Goal: Task Accomplishment & Management: Complete application form

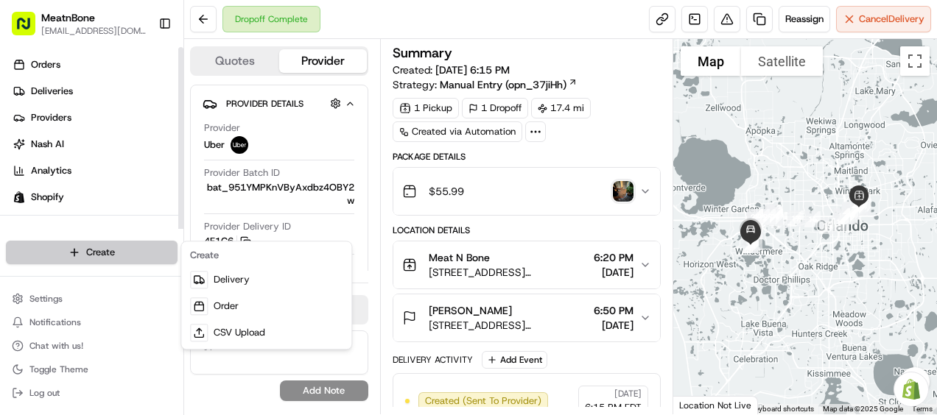
click at [86, 253] on html "MeatnBone [EMAIL_ADDRESS][DOMAIN_NAME] Toggle Sidebar Orders Deliveries Provide…" at bounding box center [468, 207] width 937 height 415
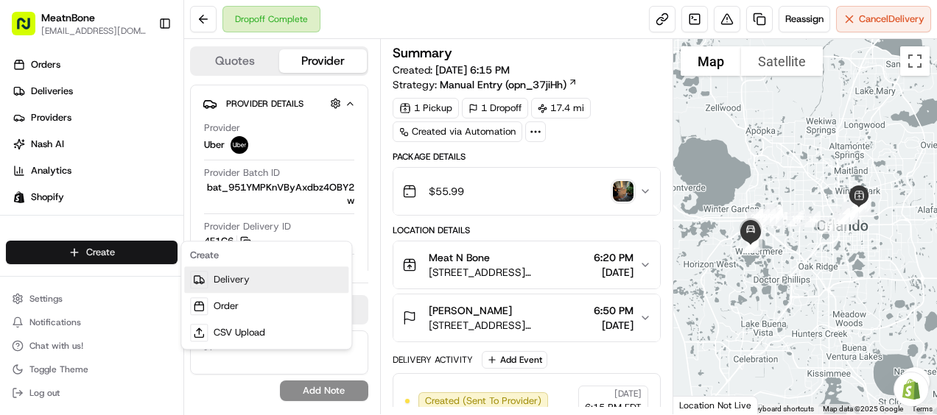
click at [244, 274] on link "Delivery" at bounding box center [266, 280] width 164 height 27
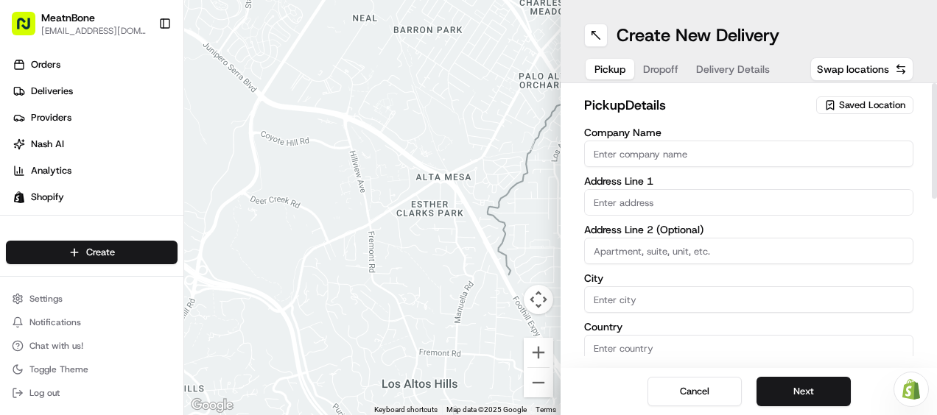
click at [608, 162] on input "Company Name" at bounding box center [748, 154] width 329 height 27
type input "Meat N Bone"
type input "[STREET_ADDRESS][PERSON_NAME]"
type input "Orlando"
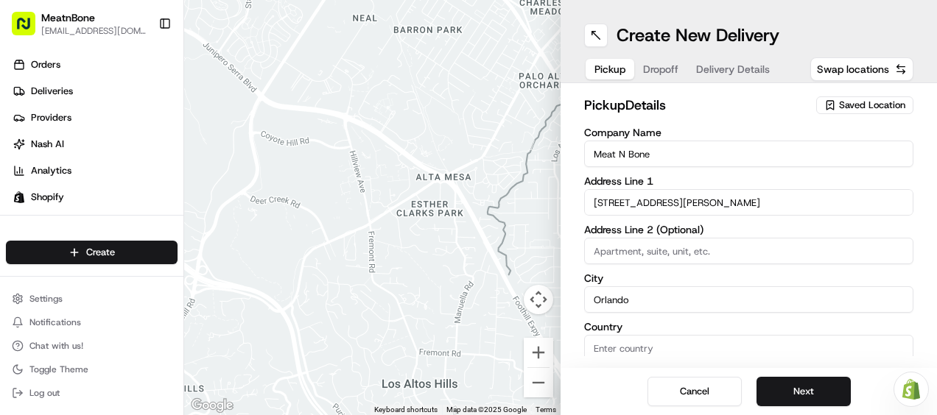
type input "[GEOGRAPHIC_DATA]"
type input "FL"
type input "32803"
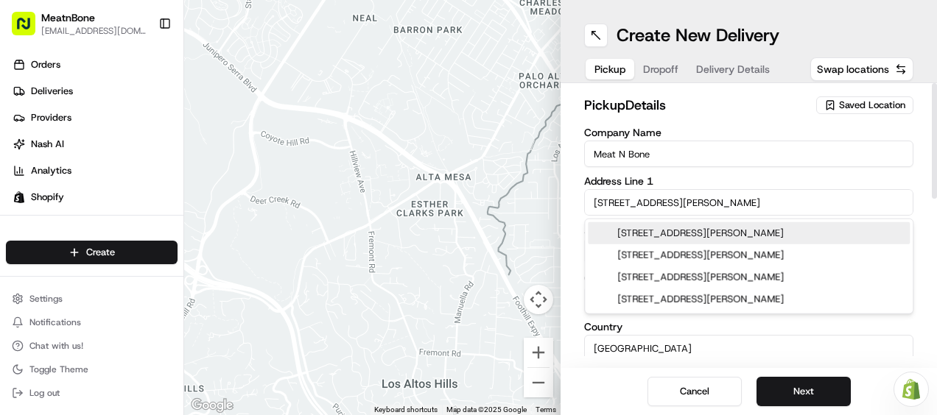
click at [686, 191] on input "[STREET_ADDRESS][PERSON_NAME]" at bounding box center [748, 202] width 329 height 27
click at [688, 182] on label "Address Line 1" at bounding box center [748, 181] width 329 height 10
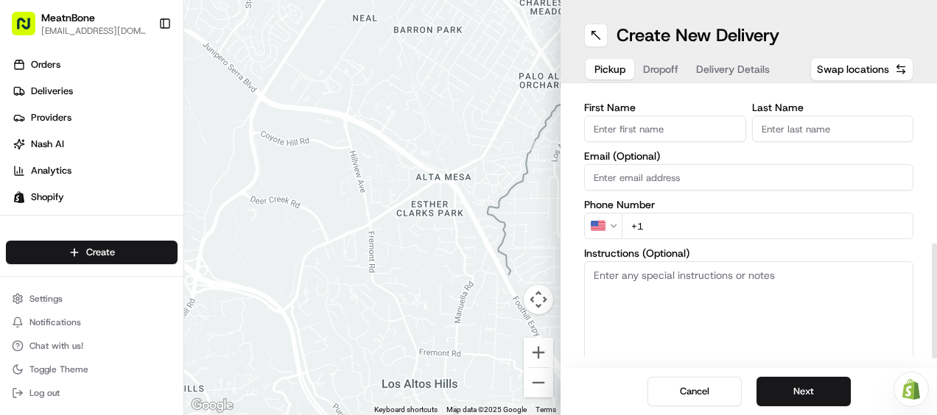
scroll to position [364, 0]
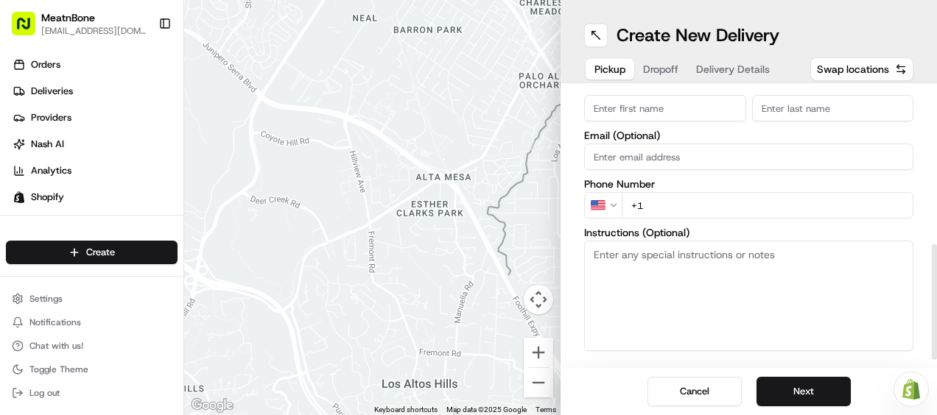
click at [658, 203] on input "+1" at bounding box center [767, 205] width 292 height 27
paste input "[PHONE_NUMBER]"
type input "[PHONE_NUMBER]"
click at [627, 295] on textarea "Instructions (Optional)" at bounding box center [748, 296] width 329 height 110
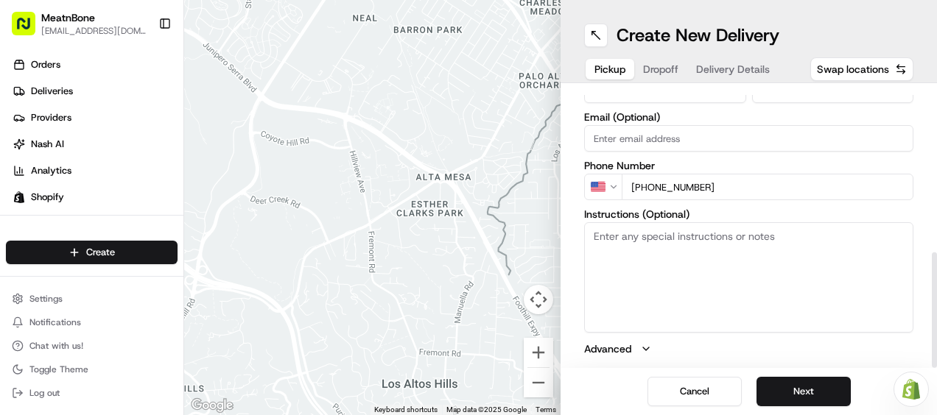
click at [660, 77] on button "Dropoff" at bounding box center [660, 69] width 53 height 21
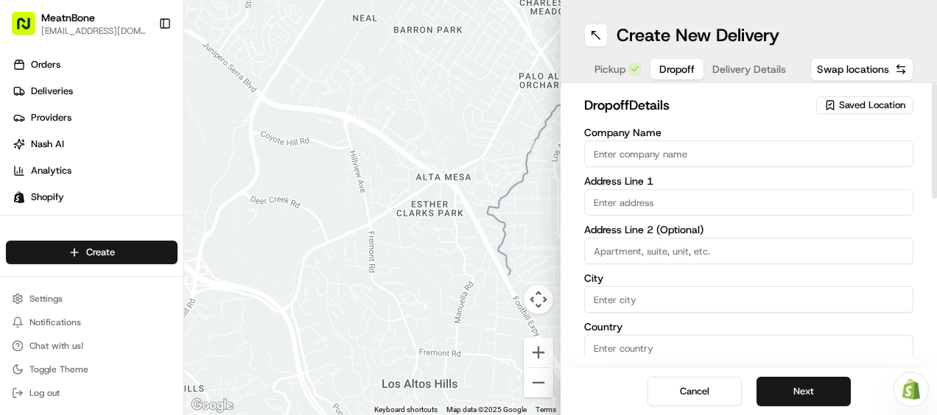
click at [632, 156] on input "Company Name" at bounding box center [748, 154] width 329 height 27
paste input "[PERSON_NAME]"
type input "[PERSON_NAME]"
click at [597, 195] on input "text" at bounding box center [748, 202] width 329 height 27
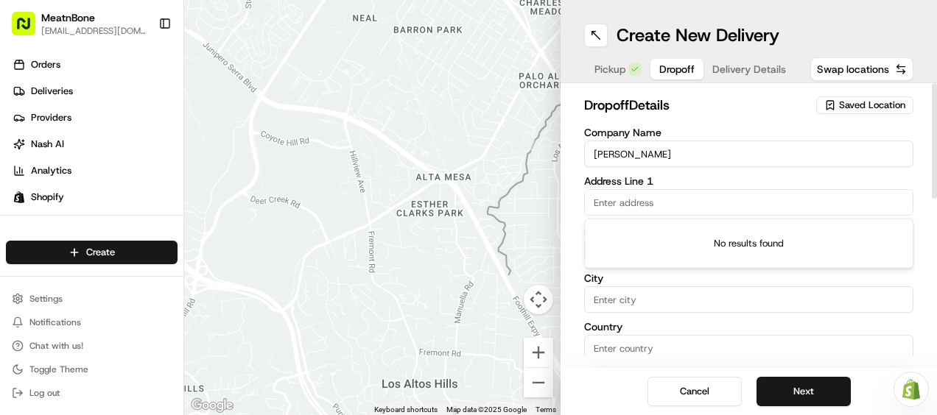
paste input "[STREET_ADDRESS]"
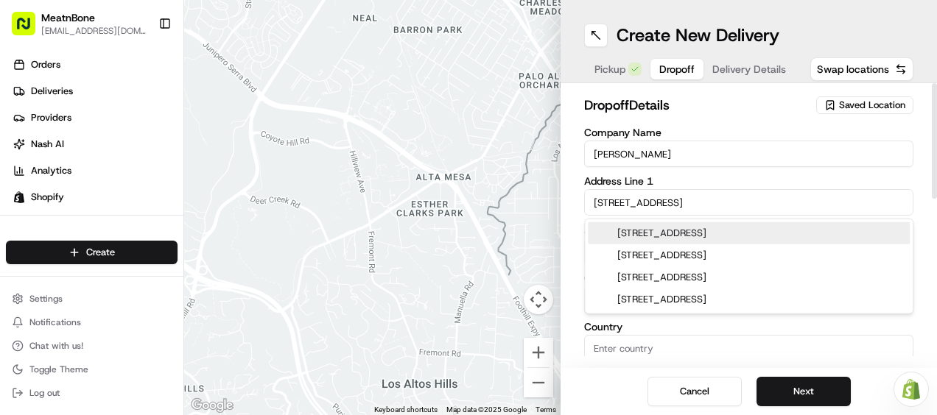
drag, startPoint x: 664, startPoint y: 230, endPoint x: 688, endPoint y: 205, distance: 34.4
click at [688, 205] on body "MeatnBone [EMAIL_ADDRESS][DOMAIN_NAME] Toggle Sidebar Orders Deliveries Provide…" at bounding box center [468, 207] width 937 height 415
click at [674, 196] on input "[STREET_ADDRESS]" at bounding box center [748, 202] width 329 height 27
type input "[STREET_ADDRESS]"
type input "Golden Oak"
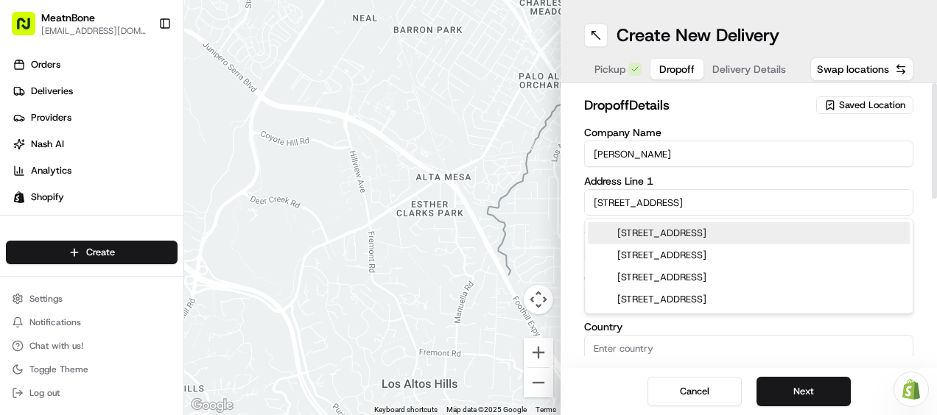
type input "[GEOGRAPHIC_DATA]"
type input "FL"
type input "32836"
type input "[STREET_ADDRESS]"
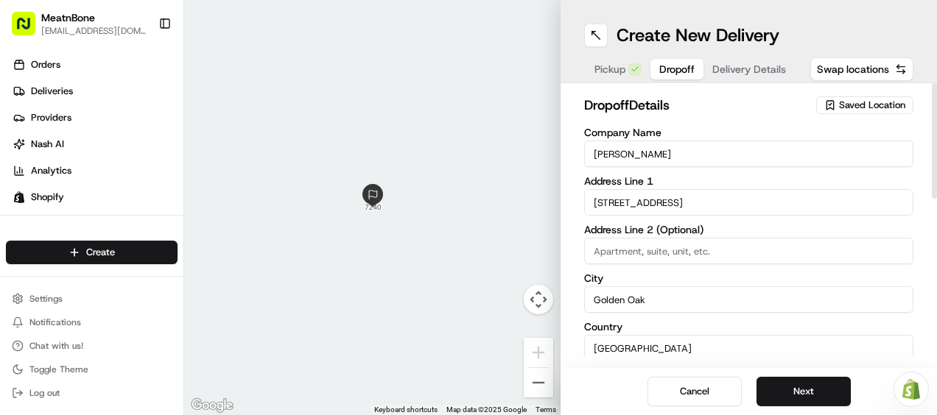
click at [614, 64] on span "Pickup" at bounding box center [609, 69] width 31 height 15
click at [680, 200] on input "[STREET_ADDRESS][PERSON_NAME]" at bounding box center [748, 202] width 329 height 27
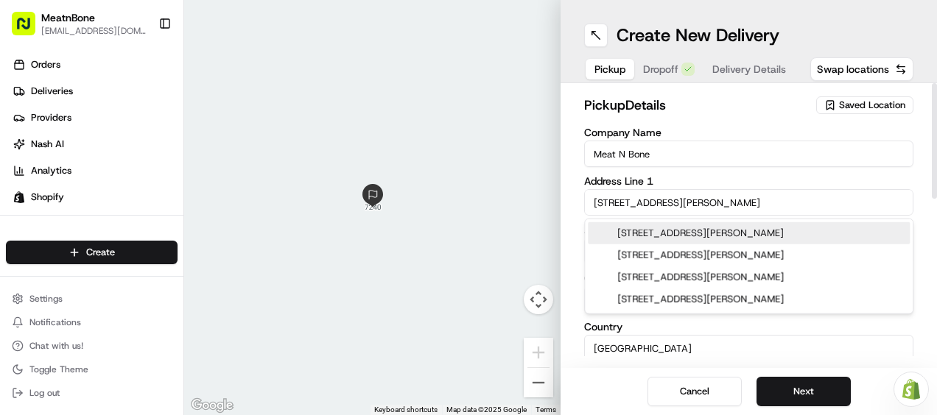
click at [674, 233] on div "[STREET_ADDRESS][PERSON_NAME]" at bounding box center [749, 233] width 322 height 22
type input "[STREET_ADDRESS][PERSON_NAME]"
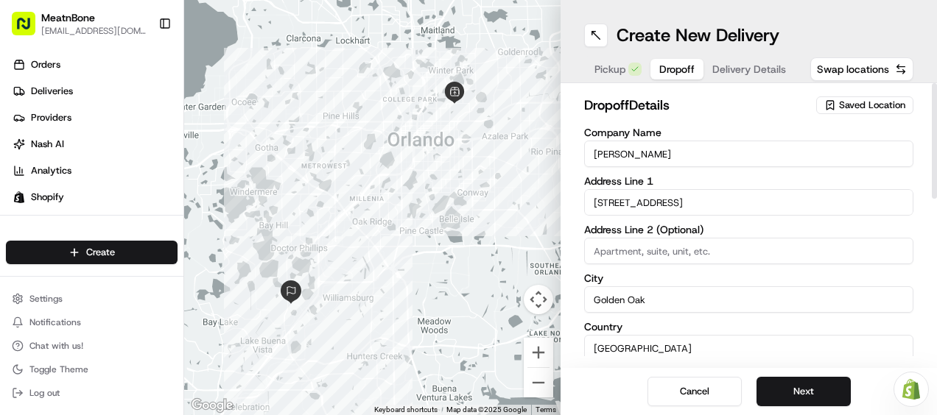
click at [657, 259] on input at bounding box center [748, 251] width 329 height 27
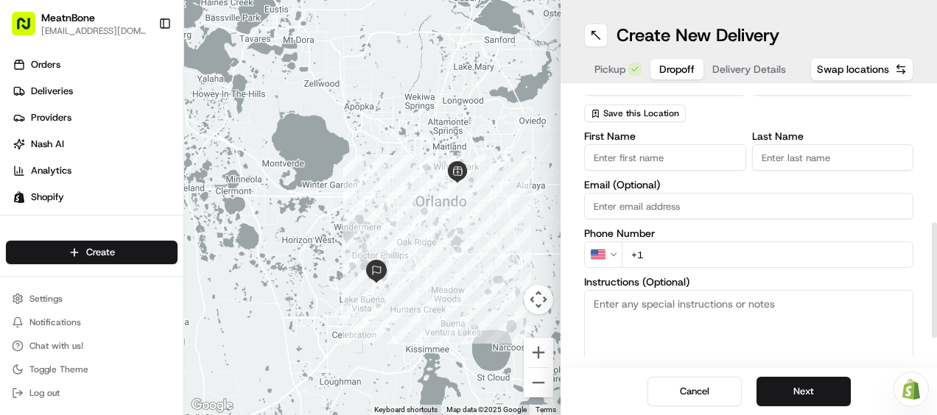
scroll to position [382, 0]
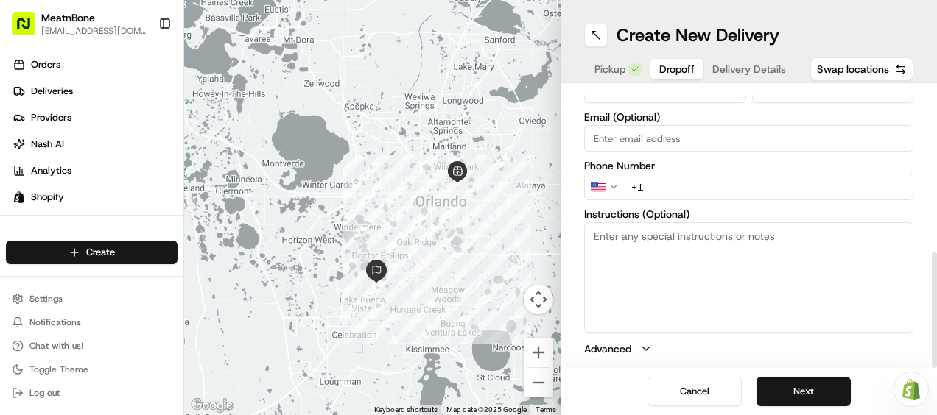
type input "2311"
click at [670, 174] on input "+1" at bounding box center [767, 187] width 292 height 27
click at [660, 183] on input "+1" at bounding box center [767, 187] width 292 height 27
paste input "[PHONE_NUMBER]"
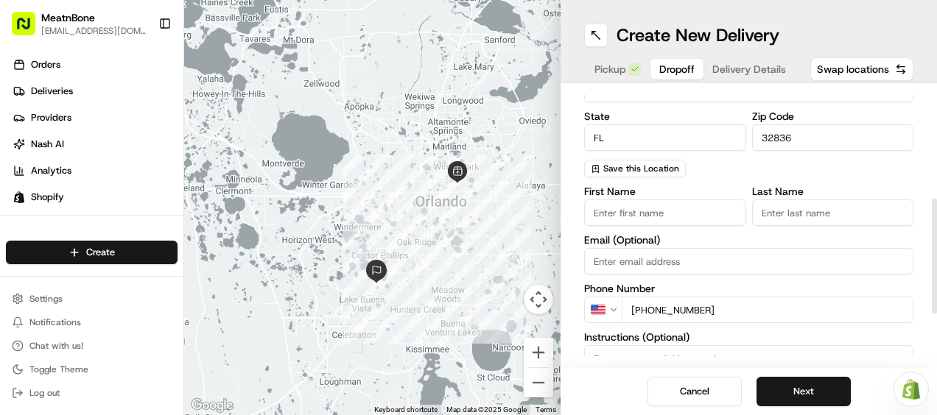
scroll to position [258, 0]
type input "[PHONE_NUMBER]"
click at [669, 224] on input "First Name" at bounding box center [665, 213] width 162 height 27
type input "[PERSON_NAME]"
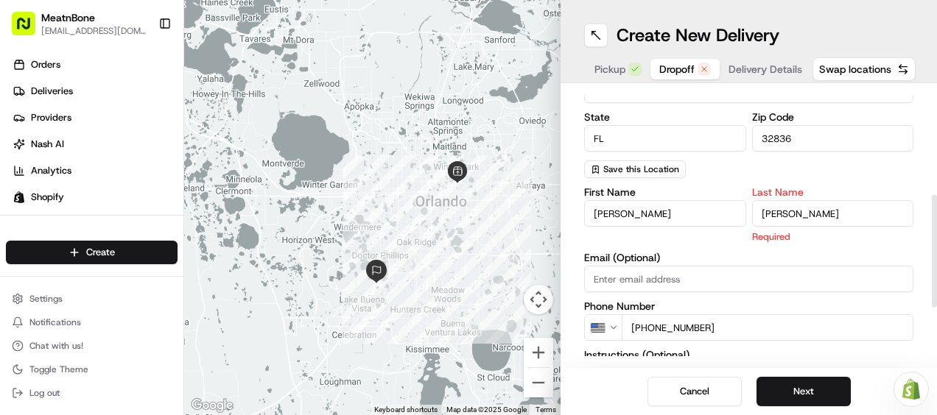
type input "[PERSON_NAME]"
click at [775, 278] on div "First Name [PERSON_NAME] Last Name [PERSON_NAME] Required Email (Optional) Phon…" at bounding box center [748, 342] width 329 height 311
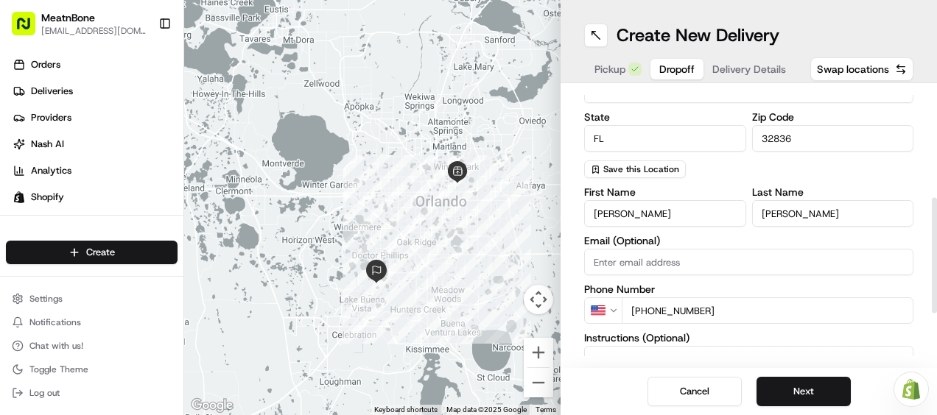
click at [863, 191] on label "Last Name" at bounding box center [833, 192] width 162 height 10
click at [863, 200] on input "[PERSON_NAME]" at bounding box center [833, 213] width 162 height 27
click at [762, 57] on div "Pickup Dropoff Delivery Details" at bounding box center [690, 69] width 212 height 27
click at [760, 68] on span "Delivery Details" at bounding box center [749, 69] width 74 height 15
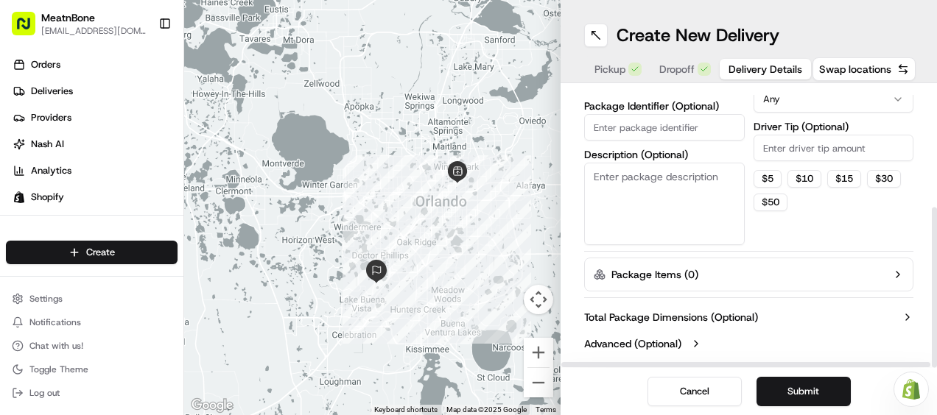
scroll to position [0, 0]
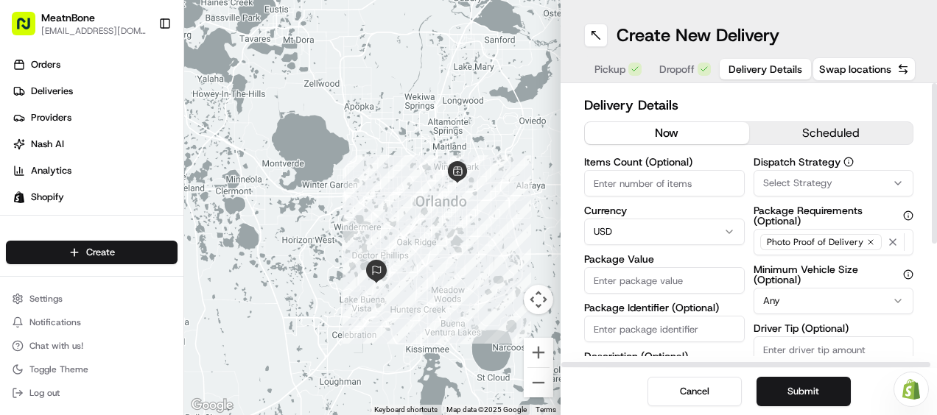
click at [608, 186] on input "Items Count (Optional)" at bounding box center [664, 183] width 161 height 27
type input "3"
click at [613, 270] on input "Package Value" at bounding box center [664, 280] width 161 height 27
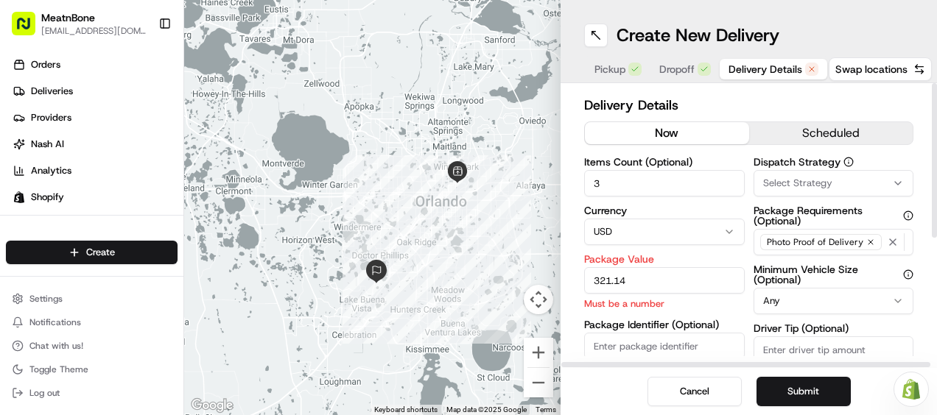
type input "321.14"
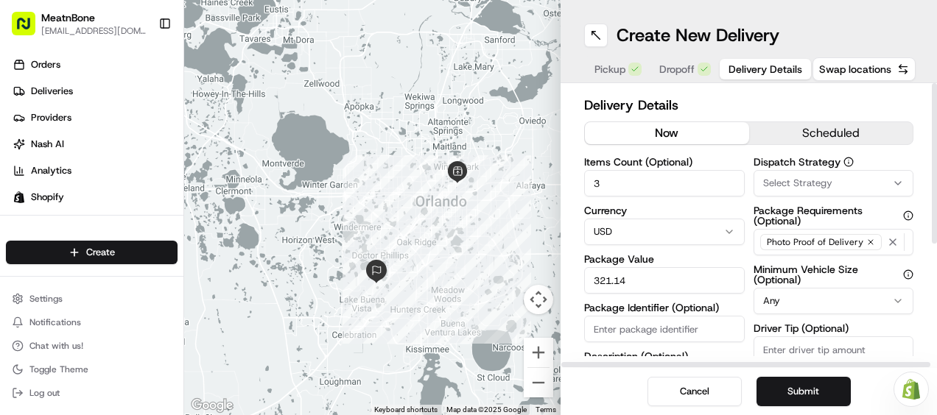
paste input "#253394"
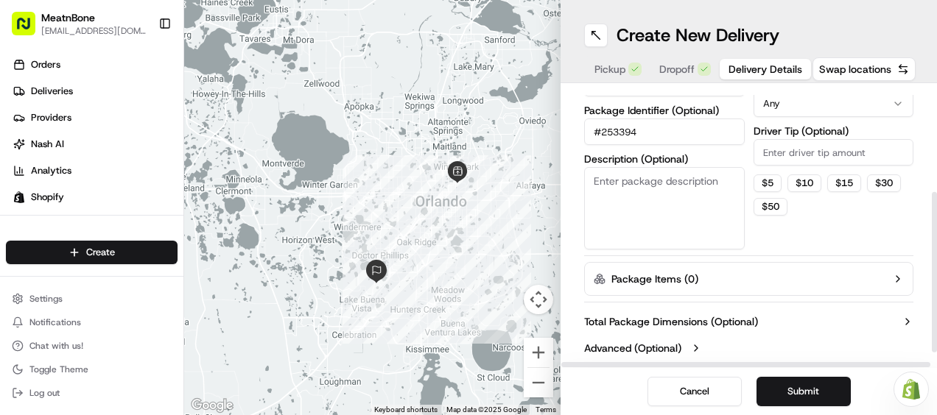
scroll to position [202, 0]
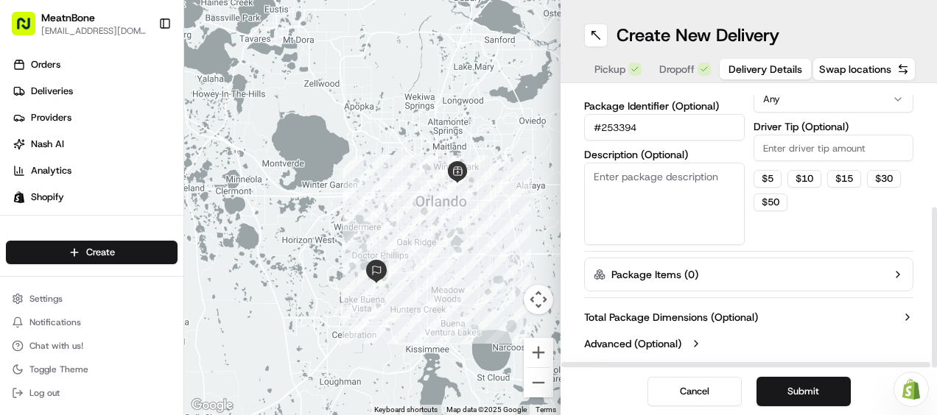
type input "#253394"
click at [792, 238] on div "Dispatch Strategy Select Strategy Package Requirements (Optional) Photo Proof o…" at bounding box center [833, 100] width 161 height 290
click at [705, 273] on button "Package Items ( 0 )" at bounding box center [748, 275] width 329 height 34
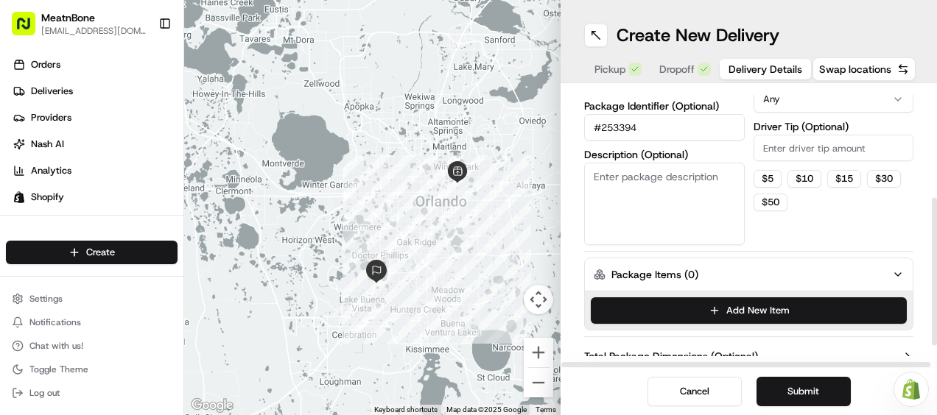
click at [705, 273] on button "Package Items ( 0 )" at bounding box center [748, 275] width 329 height 34
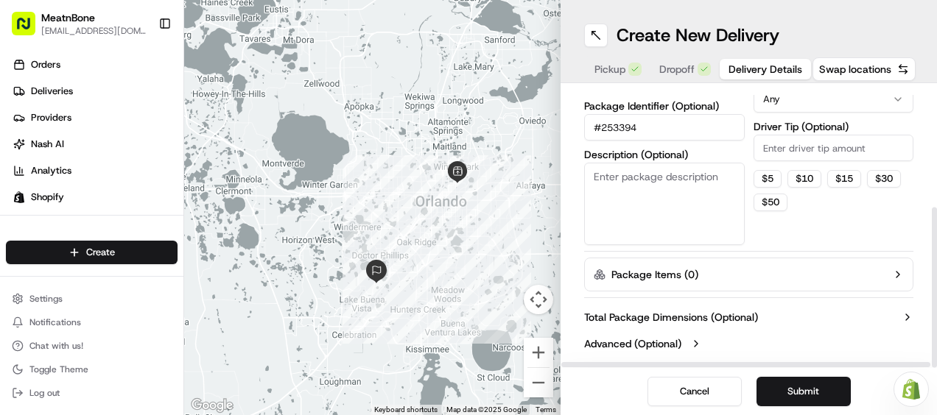
click at [837, 221] on div "Dispatch Strategy Select Strategy Package Requirements (Optional) Photo Proof o…" at bounding box center [833, 100] width 161 height 290
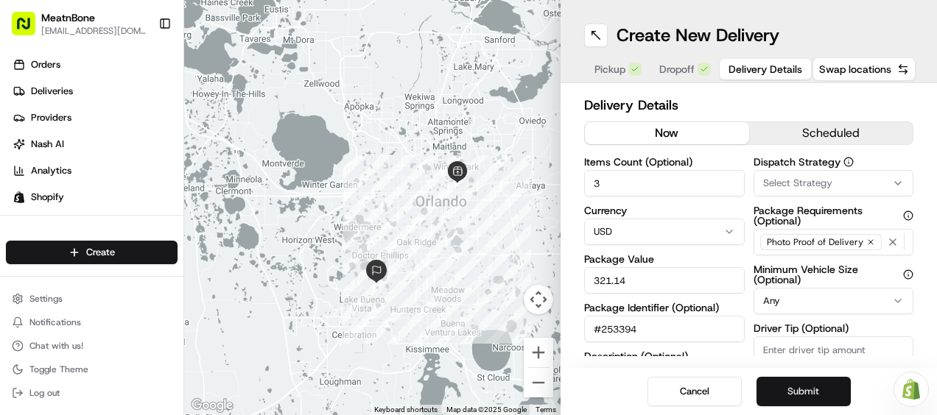
click at [785, 392] on button "Submit" at bounding box center [803, 391] width 94 height 29
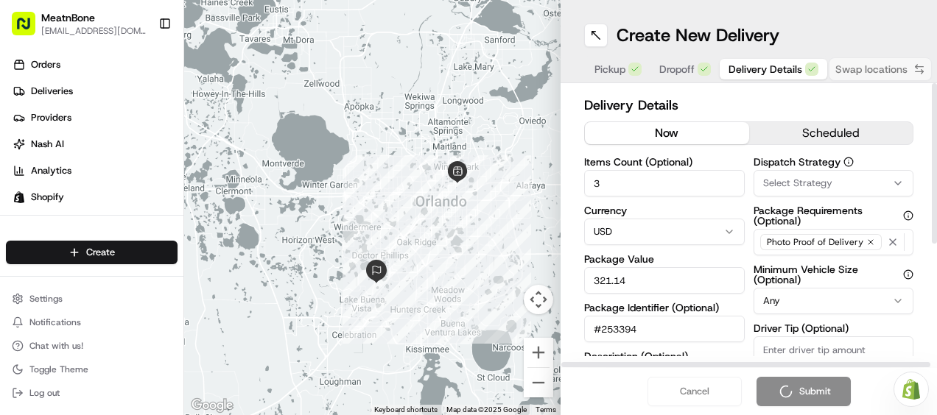
scroll to position [202, 0]
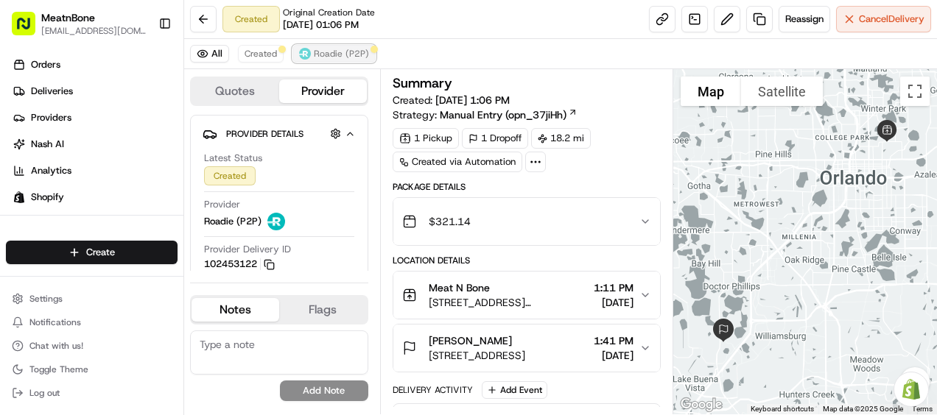
click at [314, 54] on span "Roadie (P2P)" at bounding box center [341, 54] width 55 height 12
click at [262, 57] on span "Created" at bounding box center [260, 54] width 32 height 12
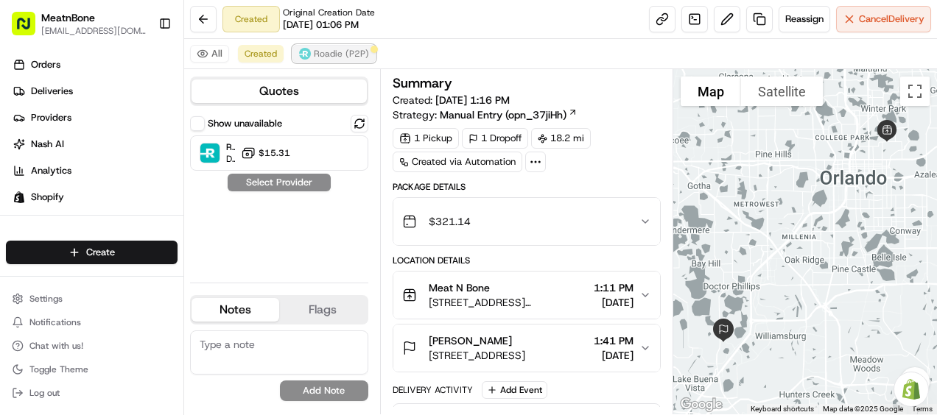
click at [306, 57] on img at bounding box center [305, 54] width 12 height 12
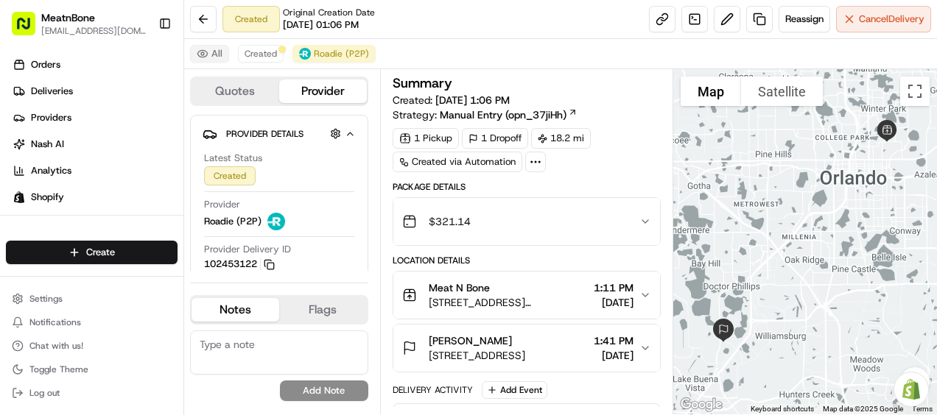
click at [221, 53] on button "All" at bounding box center [209, 54] width 39 height 18
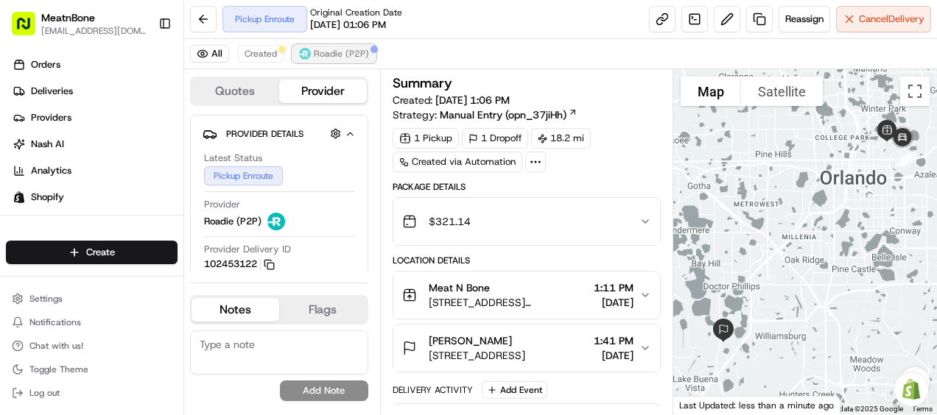
click at [333, 60] on button "Roadie (P2P)" at bounding box center [333, 54] width 83 height 18
click at [272, 54] on span "Created" at bounding box center [260, 54] width 32 height 12
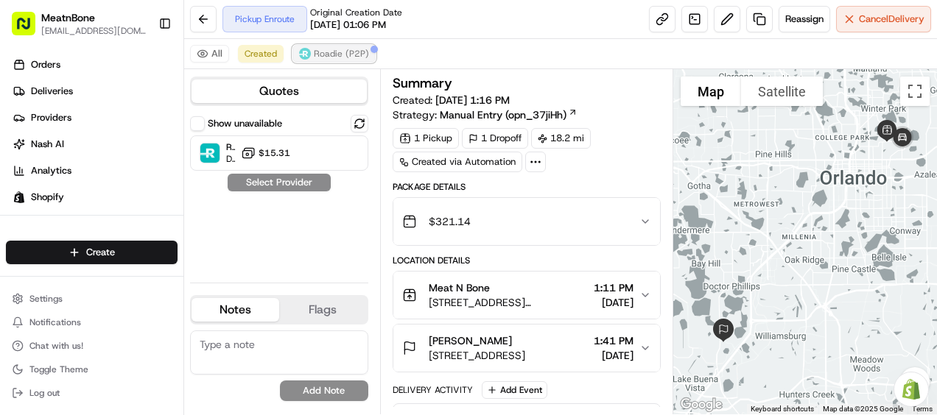
click at [337, 52] on span "Roadie (P2P)" at bounding box center [341, 54] width 55 height 12
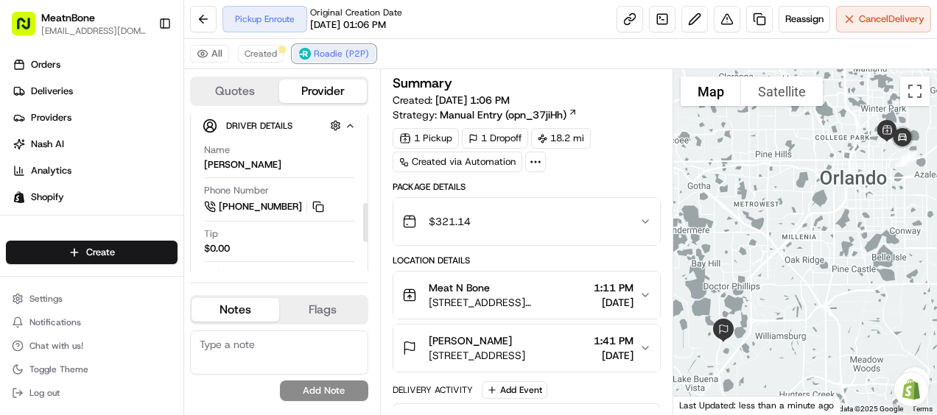
scroll to position [351, 0]
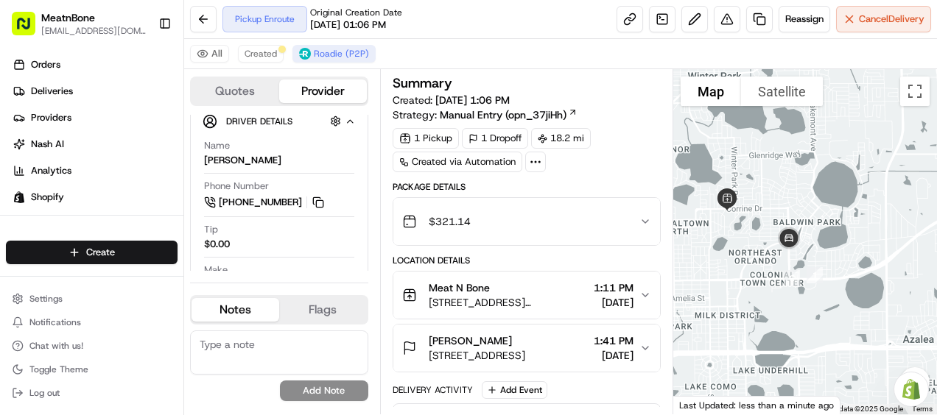
drag, startPoint x: 900, startPoint y: 169, endPoint x: 772, endPoint y: 323, distance: 199.2
click at [772, 323] on div at bounding box center [805, 241] width 264 height 345
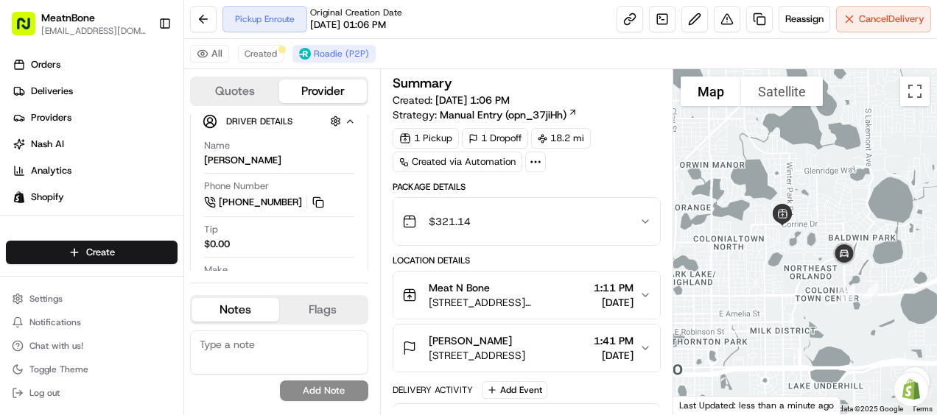
drag, startPoint x: 714, startPoint y: 249, endPoint x: 772, endPoint y: 267, distance: 60.3
click at [772, 267] on div at bounding box center [805, 241] width 264 height 345
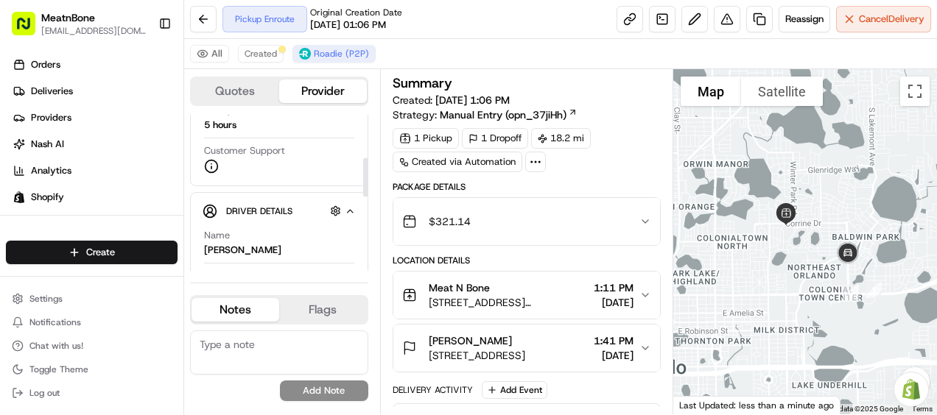
scroll to position [0, 0]
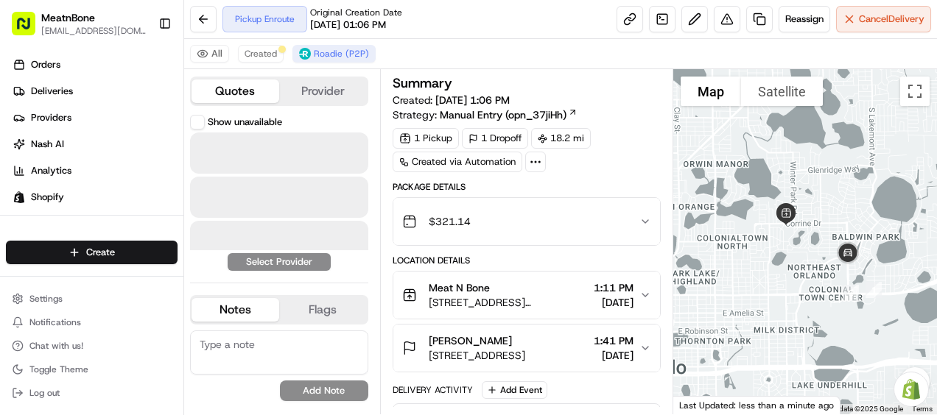
click at [261, 94] on button "Quotes" at bounding box center [235, 92] width 88 height 24
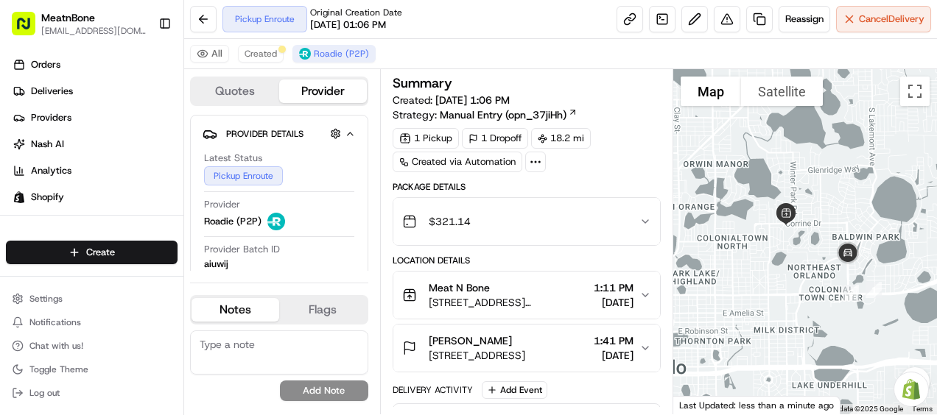
click at [310, 93] on button "Provider" at bounding box center [323, 92] width 88 height 24
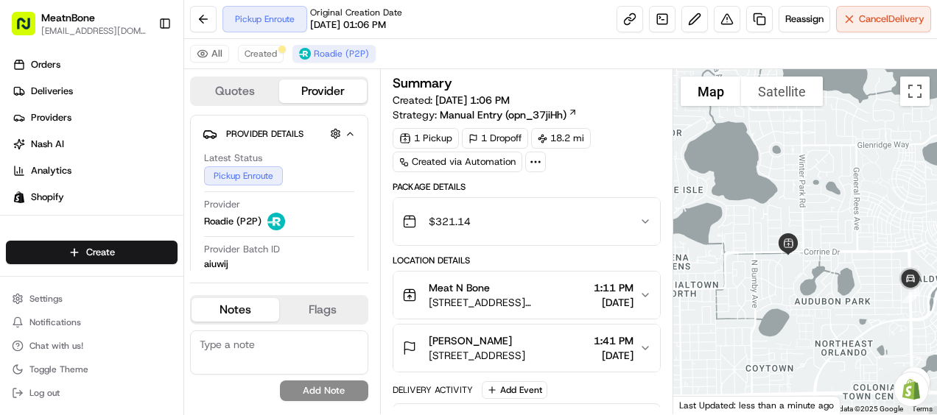
drag, startPoint x: 730, startPoint y: 221, endPoint x: 789, endPoint y: 289, distance: 90.8
click at [789, 289] on div at bounding box center [805, 241] width 264 height 345
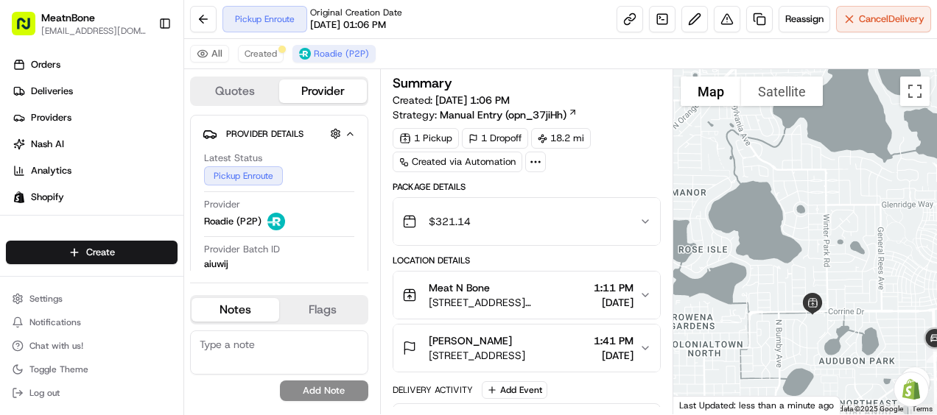
drag, startPoint x: 791, startPoint y: 284, endPoint x: 813, endPoint y: 327, distance: 48.1
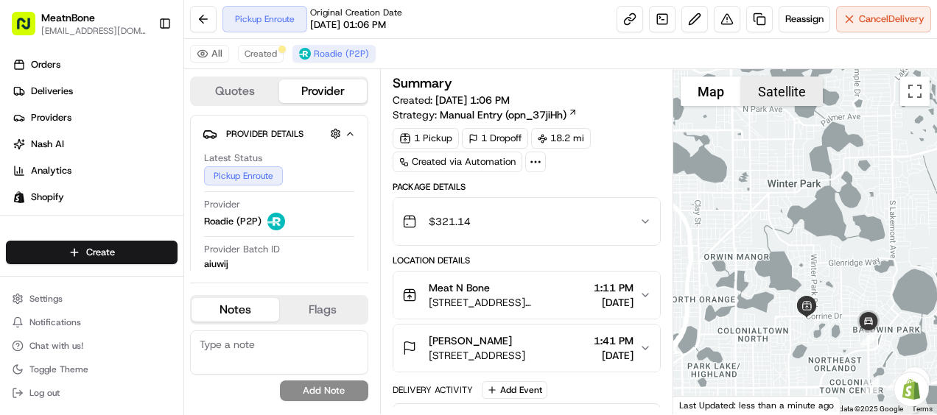
click at [798, 85] on button "Satellite" at bounding box center [782, 91] width 82 height 29
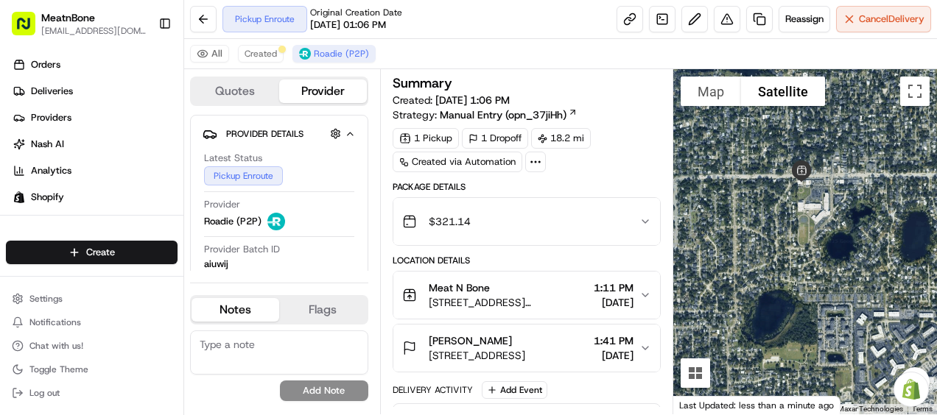
drag, startPoint x: 811, startPoint y: 287, endPoint x: 823, endPoint y: 54, distance: 233.0
drag, startPoint x: 823, startPoint y: 54, endPoint x: 563, endPoint y: 52, distance: 260.7
click at [563, 52] on div "All Created Roadie (P2P)" at bounding box center [560, 54] width 753 height 30
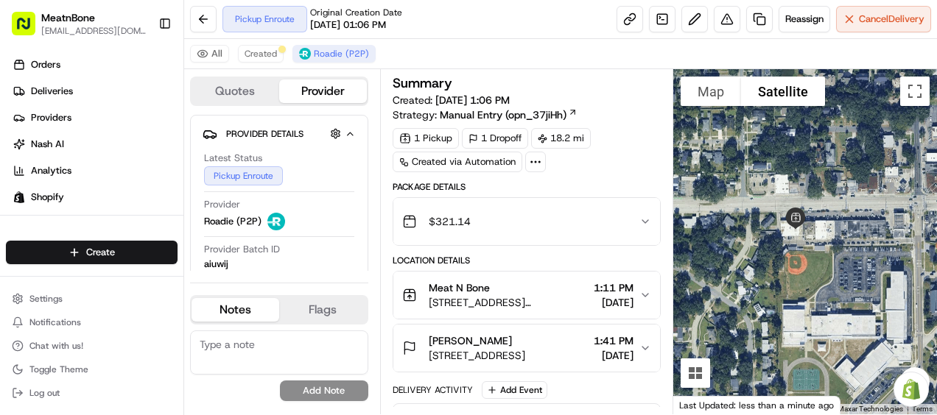
drag, startPoint x: 809, startPoint y: 234, endPoint x: 640, endPoint y: 240, distance: 169.5
click at [640, 240] on div "Quotes Provider Provider Details Hidden ( 2 ) Latest Status Pickup Enroute Prov…" at bounding box center [560, 241] width 753 height 345
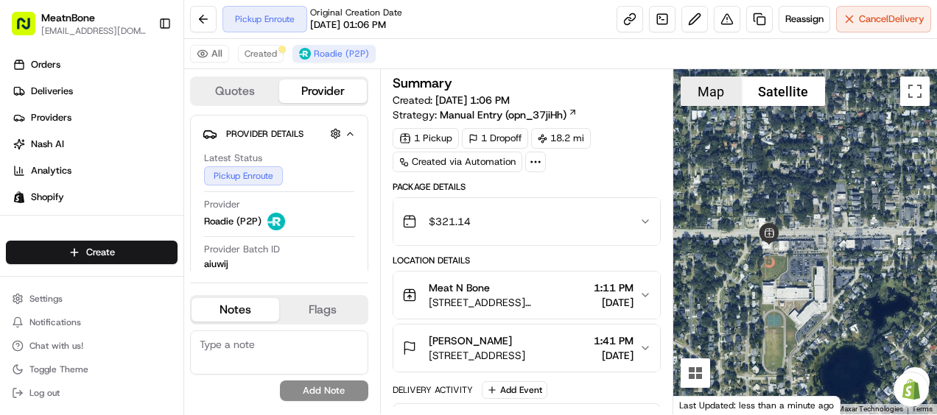
click at [738, 90] on button "Map" at bounding box center [710, 91] width 60 height 29
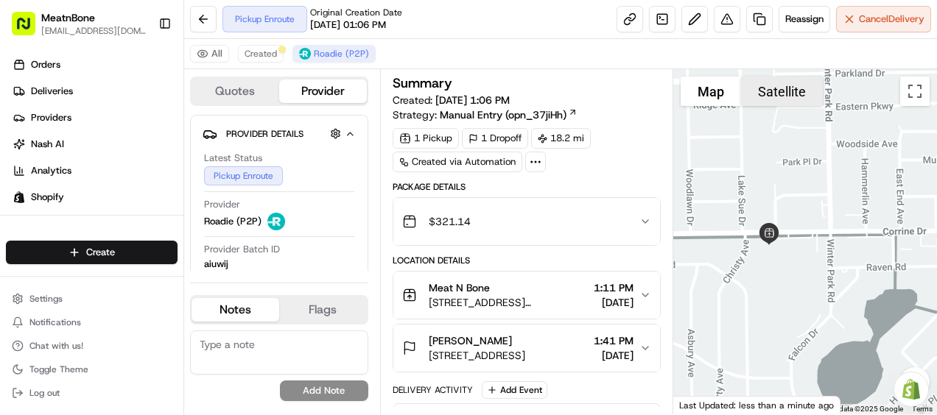
click at [781, 88] on button "Satellite" at bounding box center [782, 91] width 82 height 29
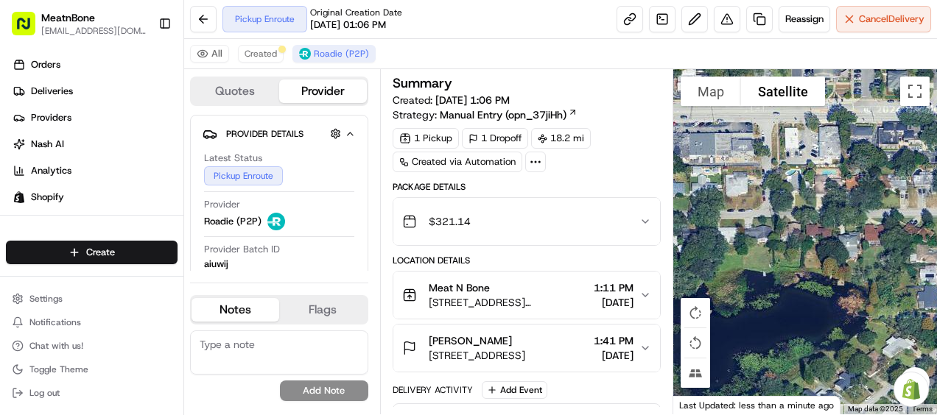
drag, startPoint x: 869, startPoint y: 247, endPoint x: 788, endPoint y: 175, distance: 108.5
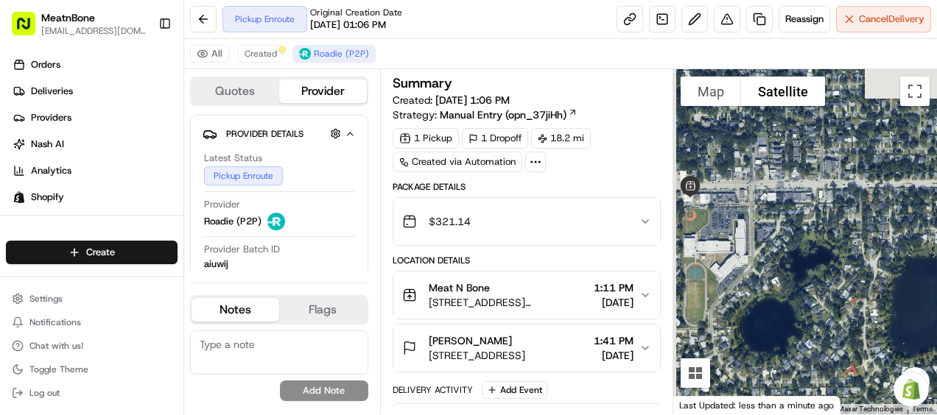
drag, startPoint x: 786, startPoint y: 230, endPoint x: 825, endPoint y: 280, distance: 63.5
click at [825, 280] on div at bounding box center [805, 241] width 264 height 345
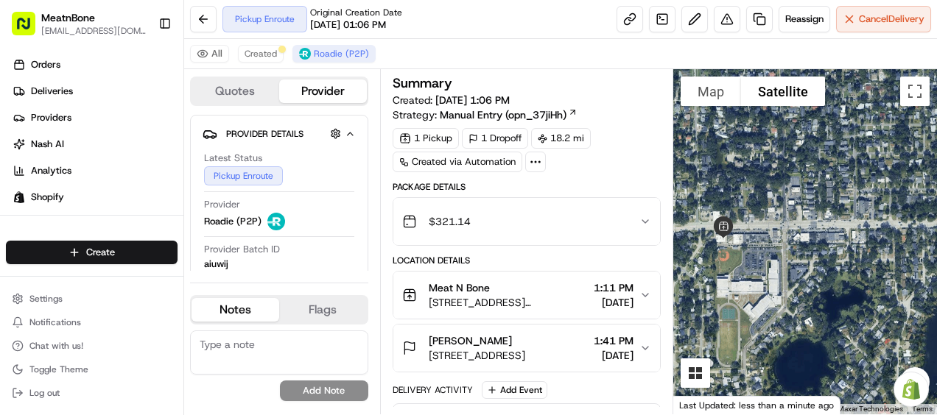
click at [703, 380] on button "Tilt map" at bounding box center [694, 373] width 29 height 29
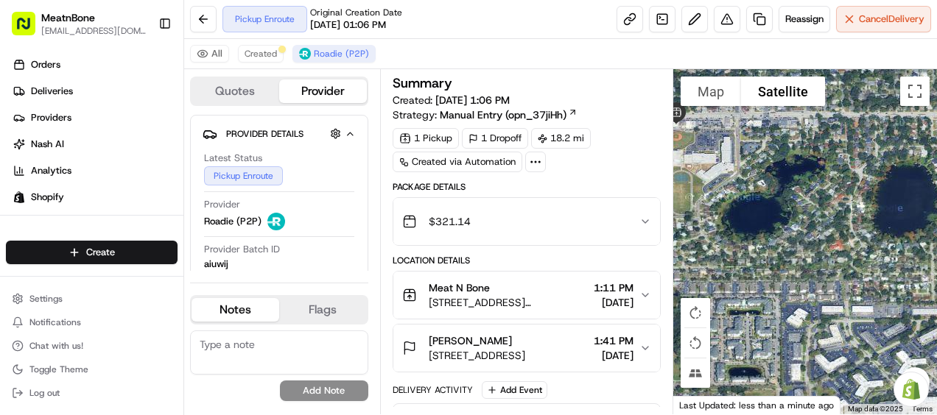
drag, startPoint x: 794, startPoint y: 320, endPoint x: 747, endPoint y: 203, distance: 126.2
click at [698, 373] on button "Tilt map" at bounding box center [694, 373] width 29 height 29
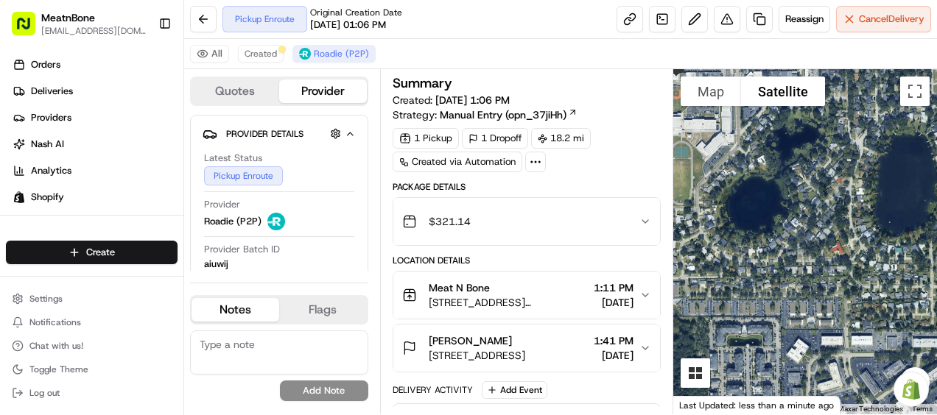
click at [701, 374] on button "Tilt map" at bounding box center [694, 373] width 29 height 29
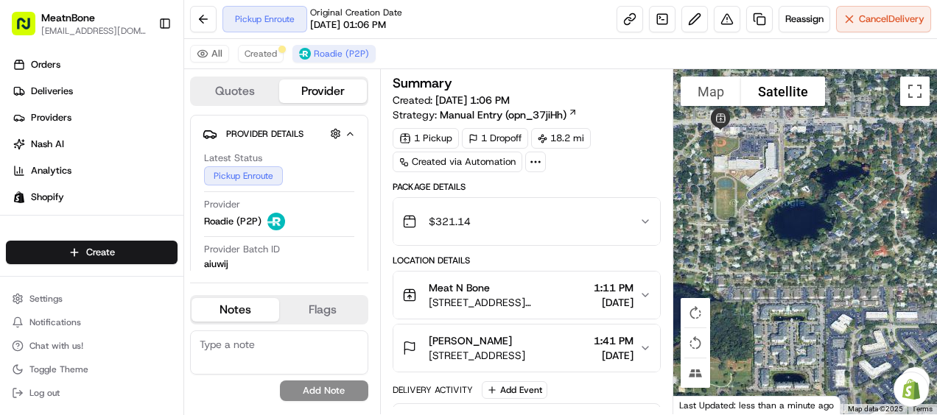
drag, startPoint x: 738, startPoint y: 357, endPoint x: 786, endPoint y: 364, distance: 48.3
click at [786, 364] on div at bounding box center [805, 241] width 264 height 345
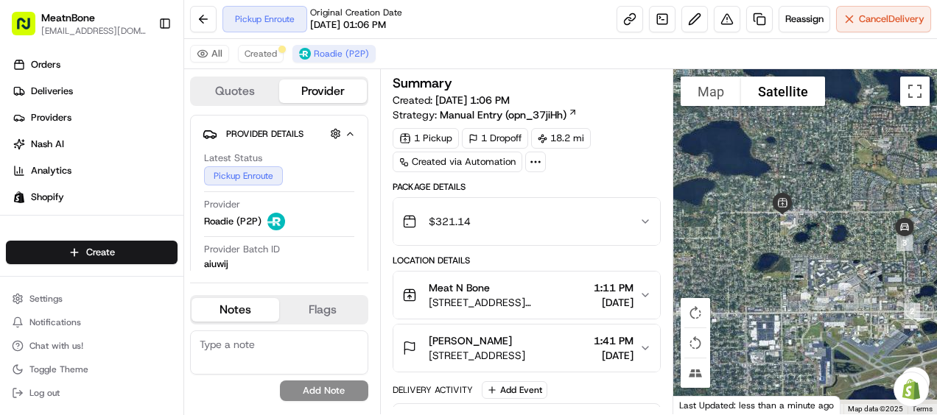
drag, startPoint x: 747, startPoint y: 352, endPoint x: 761, endPoint y: 253, distance: 100.5
click at [761, 253] on div at bounding box center [805, 241] width 264 height 345
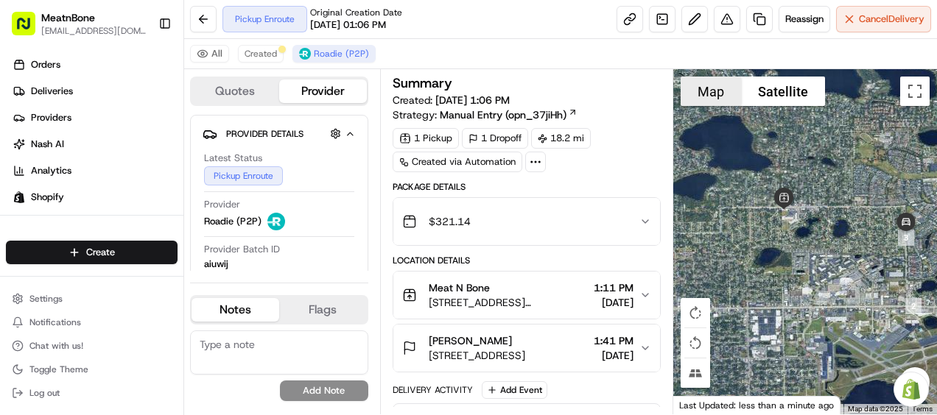
click at [696, 100] on button "Map" at bounding box center [710, 91] width 60 height 29
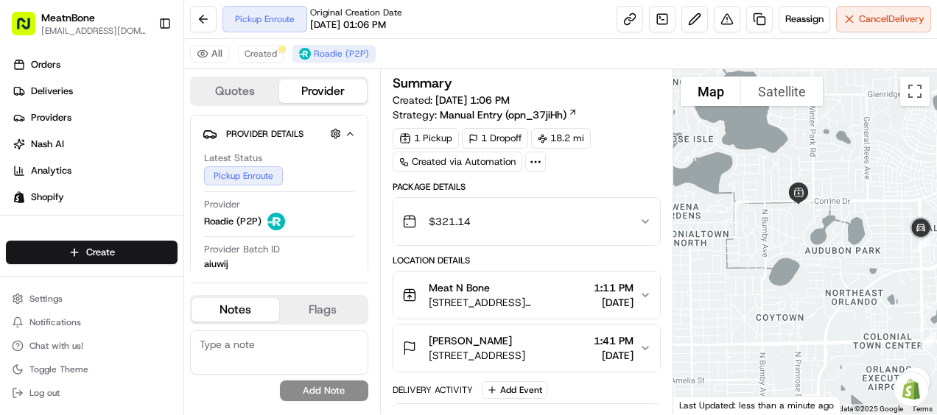
drag, startPoint x: 786, startPoint y: 236, endPoint x: 803, endPoint y: 248, distance: 21.1
click at [803, 248] on div at bounding box center [805, 241] width 264 height 345
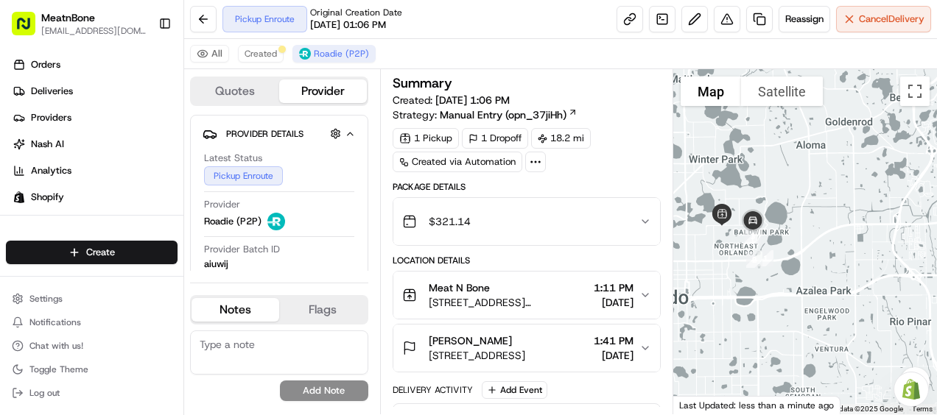
drag, startPoint x: 819, startPoint y: 275, endPoint x: 704, endPoint y: 255, distance: 116.7
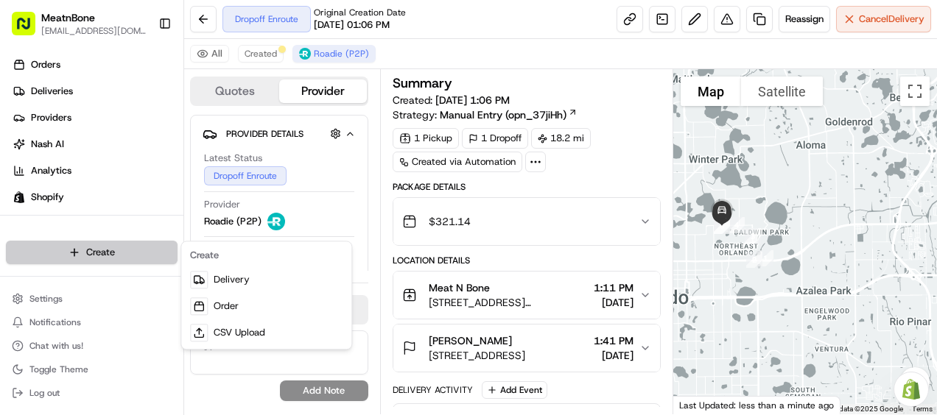
click at [106, 258] on html "MeatnBone pgreco@meatnbone.com Toggle Sidebar Orders Deliveries Providers Nash …" at bounding box center [468, 207] width 937 height 415
